Goal: Task Accomplishment & Management: Complete application form

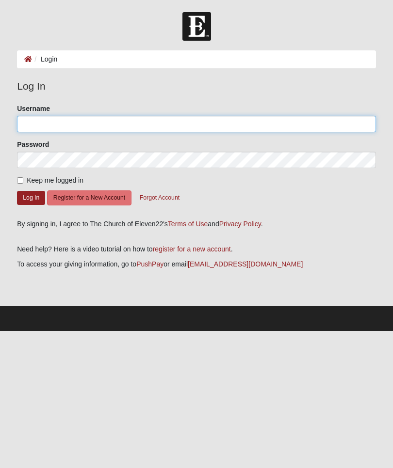
click at [227, 123] on input "Username" at bounding box center [196, 124] width 359 height 16
type input "mcn219@gmail.com"
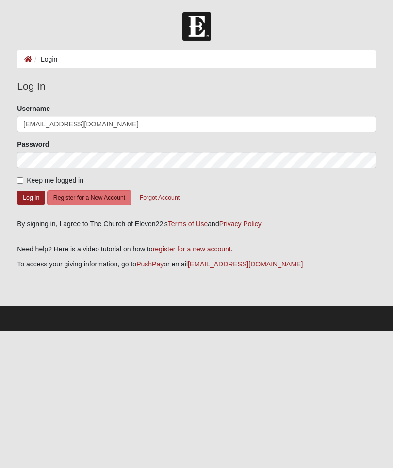
click at [31, 197] on button "Log In" at bounding box center [31, 198] width 28 height 14
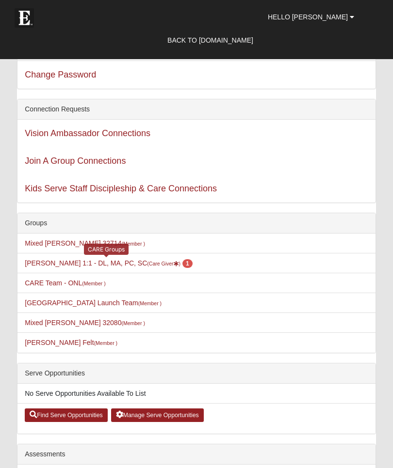
click at [51, 265] on link "Miriam Nieman 1:1 - DL, MA, PC, SC (Care Giver ) 1" at bounding box center [108, 263] width 167 height 8
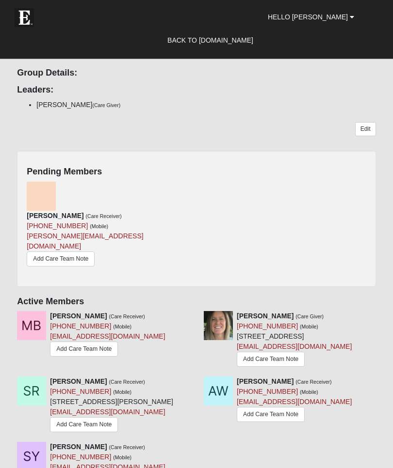
scroll to position [302, 0]
click at [193, 189] on link at bounding box center [193, 187] width 7 height 8
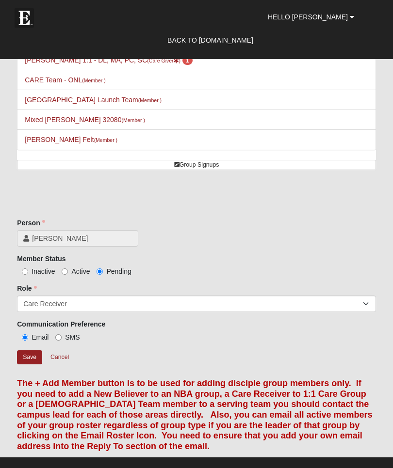
scroll to position [81, 0]
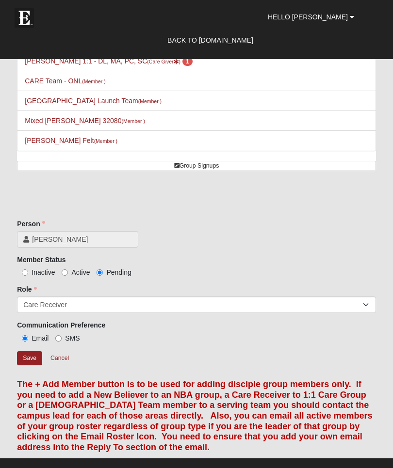
click at [67, 275] on input "Active" at bounding box center [65, 273] width 6 height 6
radio input "true"
click at [33, 355] on input "Save" at bounding box center [29, 359] width 25 height 14
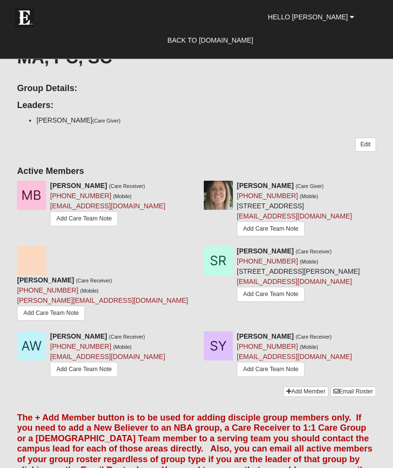
scroll to position [287, 0]
click at [79, 313] on link "Add Care Team Note" at bounding box center [51, 313] width 68 height 15
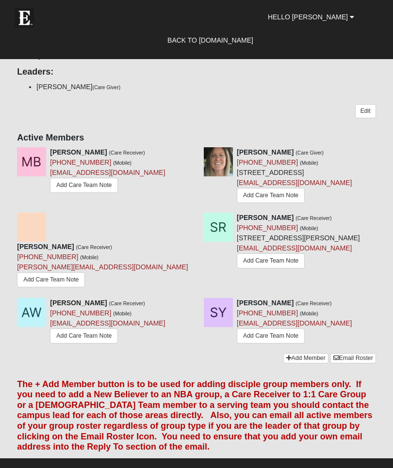
click at [265, 344] on link "Add Care Team Note" at bounding box center [271, 336] width 68 height 15
click at [89, 343] on link "Add Care Team Note" at bounding box center [84, 336] width 68 height 15
click at [95, 179] on link "Add Care Team Note" at bounding box center [84, 185] width 68 height 15
click at [278, 269] on link "Add Care Team Note" at bounding box center [271, 261] width 68 height 15
click at [85, 275] on link "Add Care Team Note" at bounding box center [51, 280] width 68 height 15
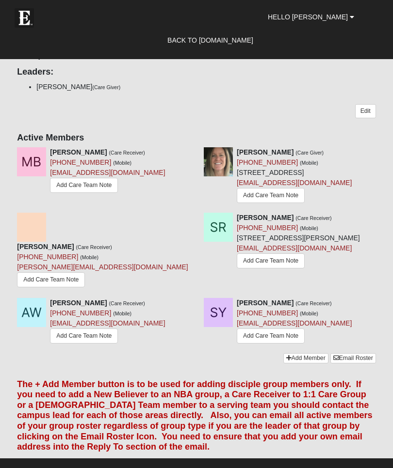
click at [271, 269] on link "Add Care Team Note" at bounding box center [271, 261] width 68 height 15
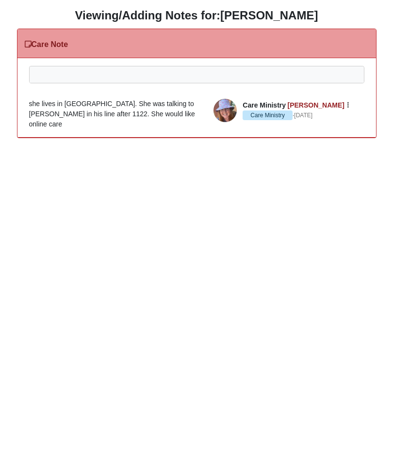
click at [223, 77] on div at bounding box center [197, 87] width 334 height 43
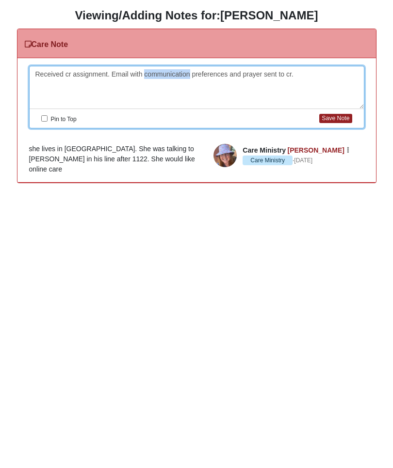
click at [146, 76] on div "Received cr assignment. Email with communication preferences and prayer sent to…" at bounding box center [197, 87] width 334 height 43
click at [163, 73] on div "Received cr assignment. Email with intro, communication preferences and prayer …" at bounding box center [197, 87] width 334 height 43
click at [335, 116] on button "Save Note" at bounding box center [335, 118] width 32 height 9
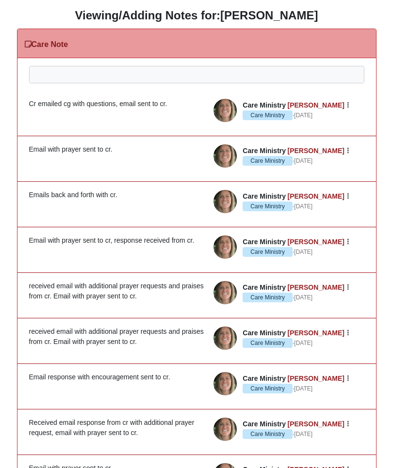
click at [304, 72] on div at bounding box center [197, 87] width 334 height 43
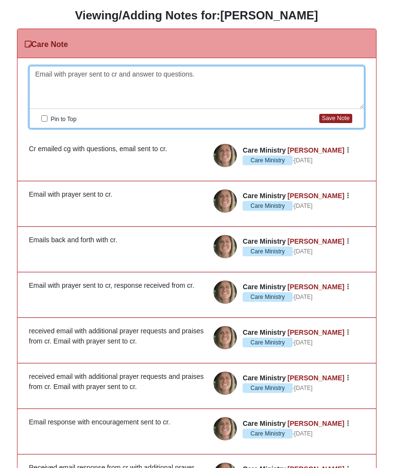
click at [335, 119] on button "Save Note" at bounding box center [335, 118] width 32 height 9
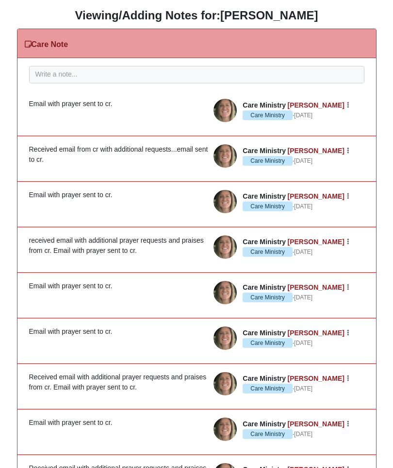
click at [31, 147] on div "Received email from cr with additional requests...email sent to cr." at bounding box center [196, 155] width 335 height 20
copy div "eceived email from cr with additional requests...email sent to"
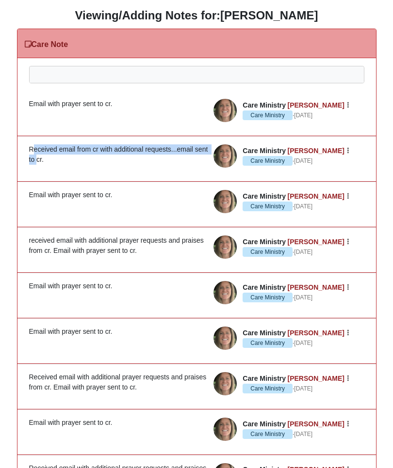
click at [91, 76] on div at bounding box center [197, 87] width 334 height 43
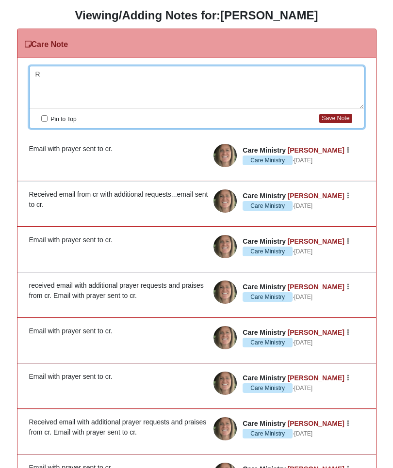
click at [86, 75] on div "R" at bounding box center [197, 87] width 334 height 43
click at [35, 76] on div "eceived email from cr with additional requests...email sent to" at bounding box center [197, 87] width 334 height 43
click at [241, 77] on div "received email from cr with additional requests...email sent to" at bounding box center [197, 87] width 334 height 43
click at [334, 119] on button "Save Note" at bounding box center [335, 118] width 32 height 9
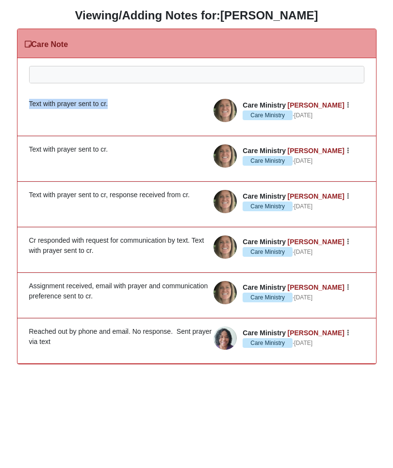
click at [90, 76] on div at bounding box center [197, 87] width 334 height 43
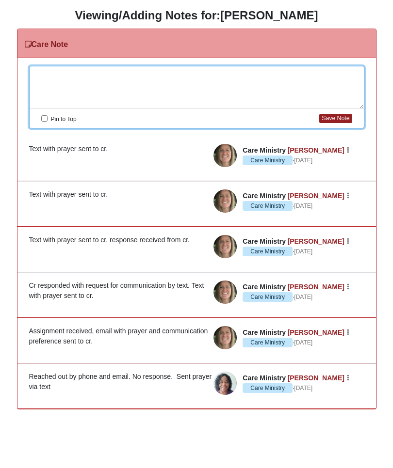
click at [88, 73] on div at bounding box center [197, 87] width 334 height 43
click at [339, 116] on button "Save Note" at bounding box center [335, 118] width 32 height 9
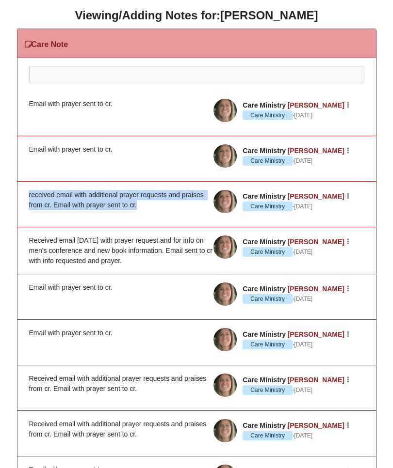
click at [94, 74] on div at bounding box center [197, 87] width 334 height 43
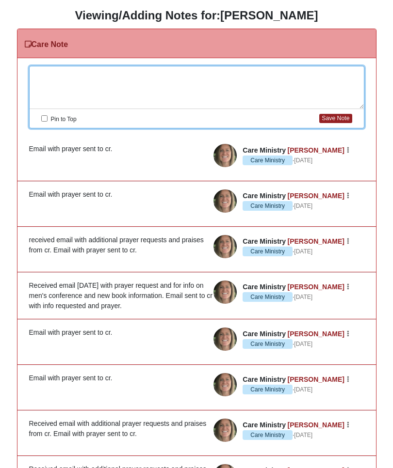
click at [75, 76] on div at bounding box center [197, 87] width 334 height 43
click at [337, 119] on button "Save Note" at bounding box center [335, 118] width 32 height 9
